Goal: Obtain resource: Download file/media

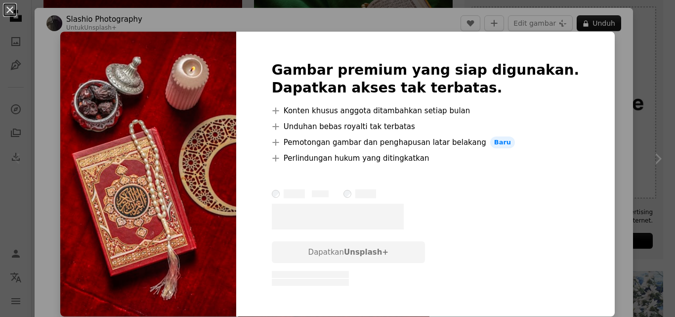
scroll to position [198, 0]
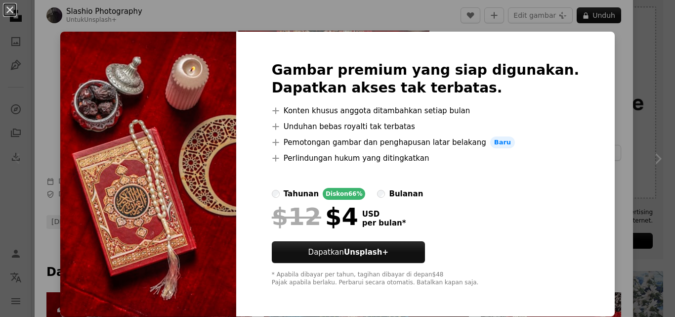
click at [607, 191] on div "An X shape Gambar premium yang siap digunakan. Dapatkan akses tak terbatas. A p…" at bounding box center [337, 158] width 675 height 317
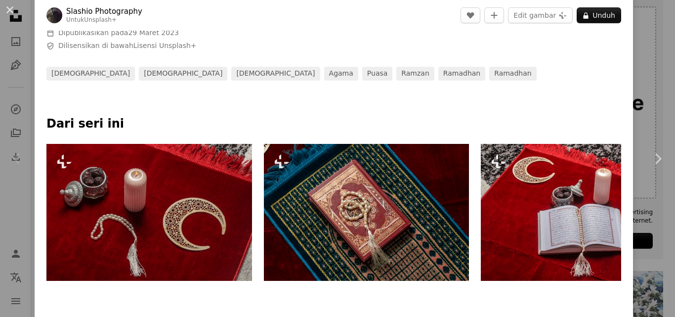
scroll to position [247, 0]
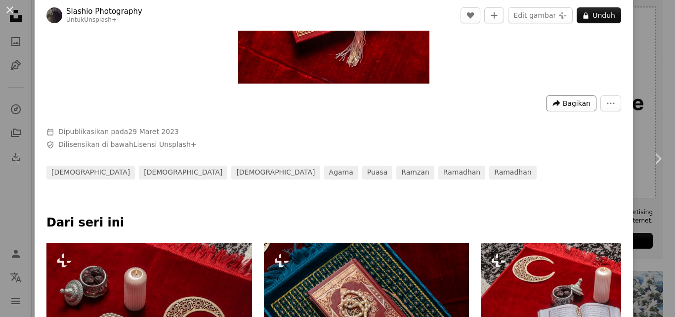
click at [553, 101] on icon "Bagikan gambar ini" at bounding box center [556, 102] width 7 height 7
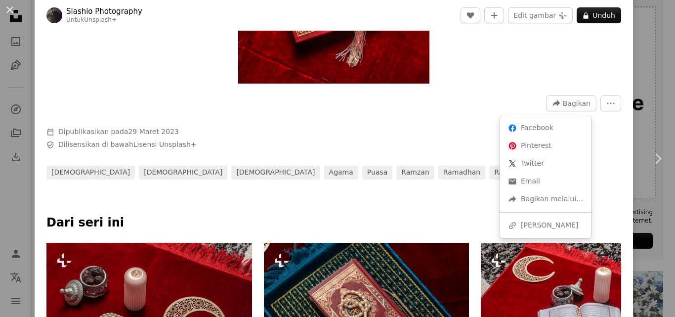
click at [417, 149] on dialog "An X shape Chevron left Chevron right Slashio Photography Untuk Unsplash+ A hea…" at bounding box center [337, 158] width 675 height 317
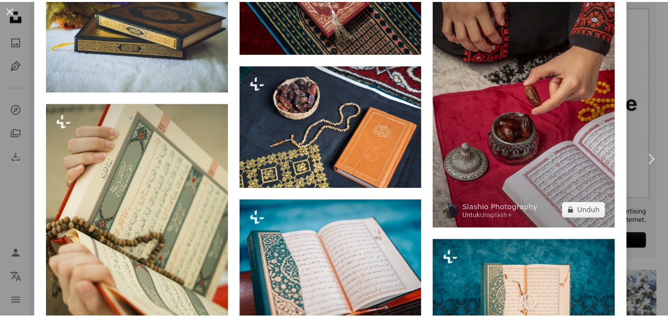
scroll to position [1928, 0]
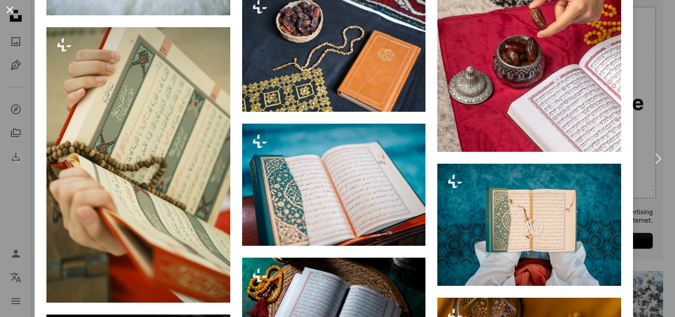
click at [14, 9] on button "An X shape" at bounding box center [10, 10] width 12 height 12
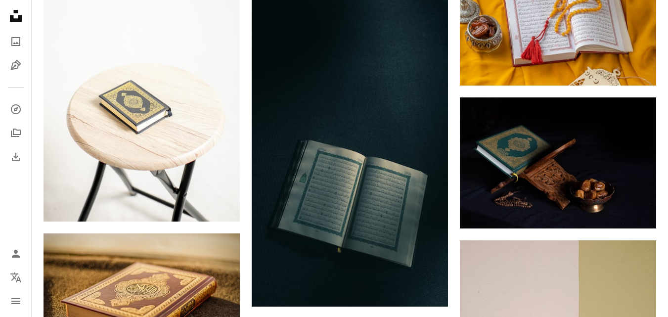
scroll to position [791, 0]
